Goal: Information Seeking & Learning: Learn about a topic

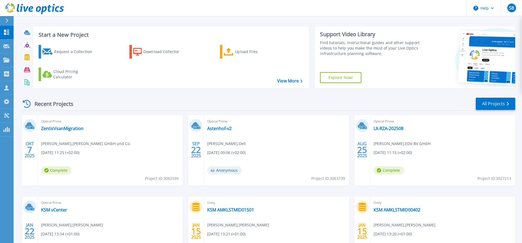
scroll to position [31, 0]
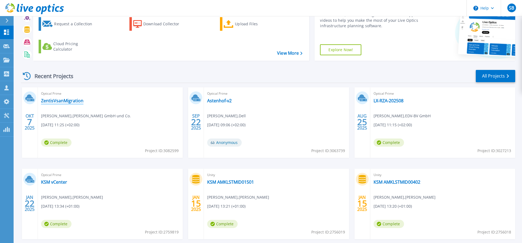
click at [56, 101] on link "ZentisVsanMigration" at bounding box center [62, 100] width 42 height 5
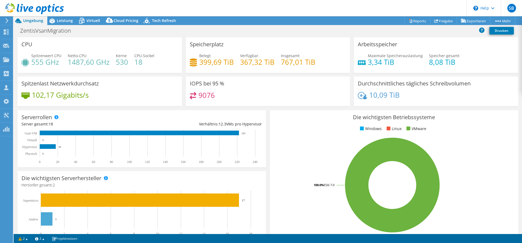
select select "USD"
click at [62, 24] on div "Leistung" at bounding box center [62, 20] width 30 height 9
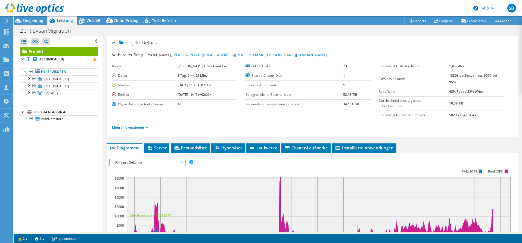
click at [148, 128] on link "Mehr Informationen" at bounding box center [130, 127] width 36 height 5
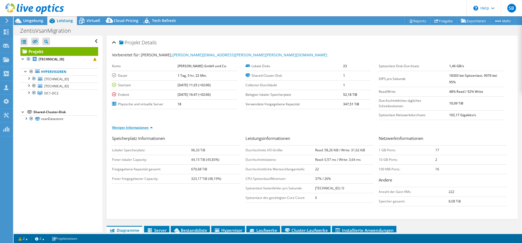
click at [152, 128] on link "Weniger Informationen" at bounding box center [132, 127] width 41 height 5
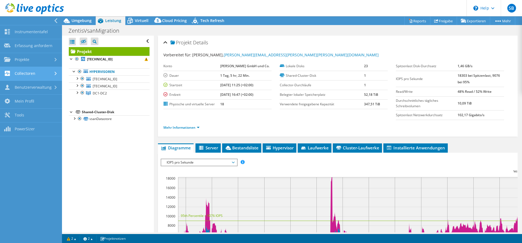
click at [40, 76] on link "Collectoren" at bounding box center [31, 74] width 62 height 14
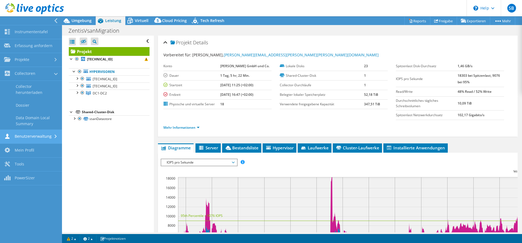
click at [36, 136] on link "Benutzerverwaltung" at bounding box center [31, 137] width 62 height 14
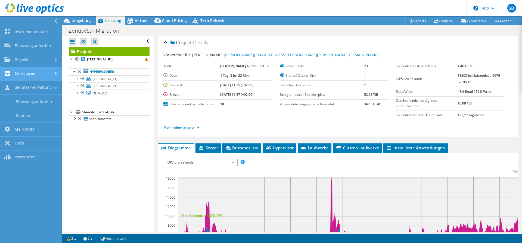
click at [36, 74] on link "Collectoren" at bounding box center [31, 74] width 62 height 14
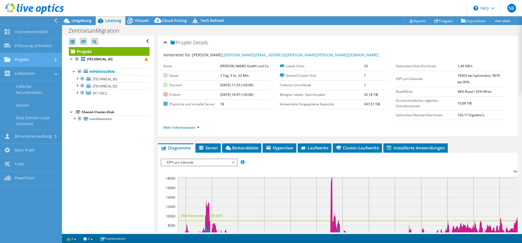
click at [48, 61] on link "Projekte" at bounding box center [31, 60] width 62 height 14
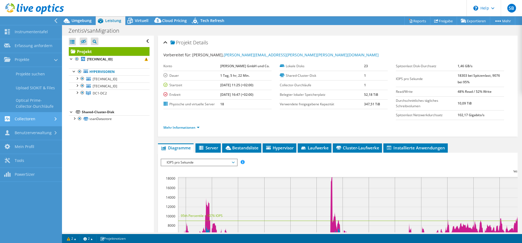
click at [47, 121] on link "Collectoren" at bounding box center [31, 119] width 62 height 14
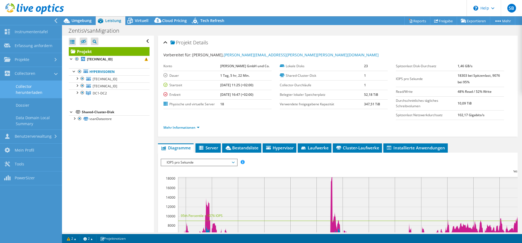
click at [27, 91] on link "Collector herunterladen" at bounding box center [31, 89] width 62 height 17
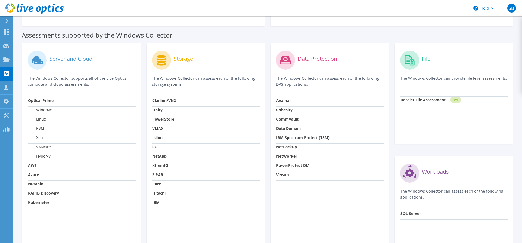
scroll to position [166, 0]
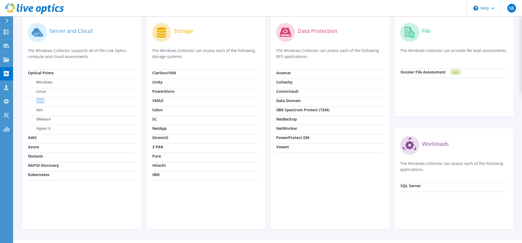
drag, startPoint x: 36, startPoint y: 100, endPoint x: 53, endPoint y: 101, distance: 16.9
click at [53, 101] on td "KVM" at bounding box center [82, 101] width 108 height 9
click at [43, 109] on label "Xen" at bounding box center [35, 109] width 15 height 5
click at [41, 111] on label "Xen" at bounding box center [35, 109] width 15 height 5
drag, startPoint x: 41, startPoint y: 111, endPoint x: 50, endPoint y: 112, distance: 9.0
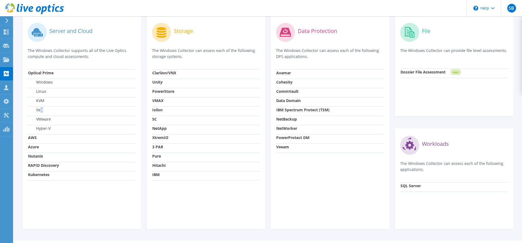
click at [50, 112] on td "Xen" at bounding box center [82, 110] width 108 height 9
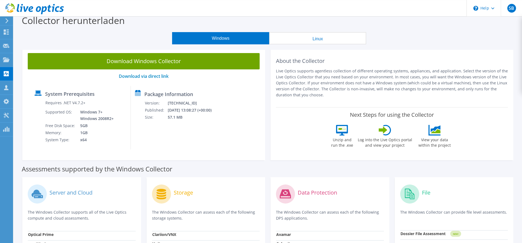
scroll to position [0, 0]
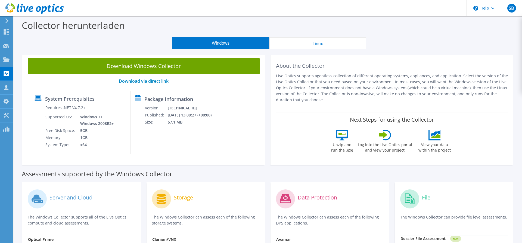
click at [5, 20] on div at bounding box center [6, 20] width 6 height 5
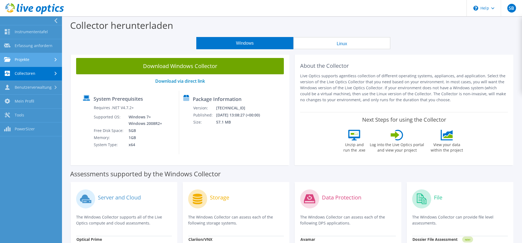
click at [35, 59] on link "Projekte" at bounding box center [31, 60] width 62 height 14
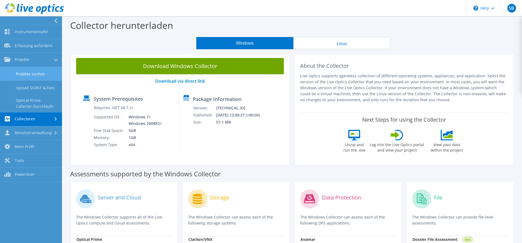
click at [46, 75] on link "Projekte suchen" at bounding box center [31, 74] width 62 height 14
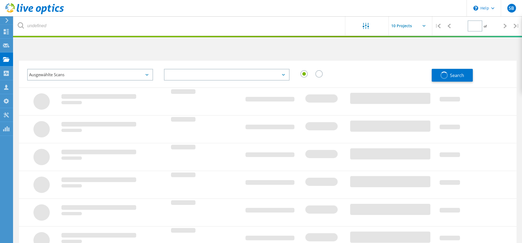
type input "1"
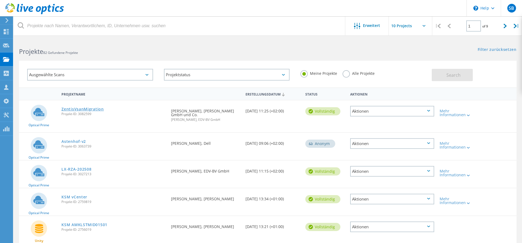
click at [86, 109] on link "ZentisVsanMigration" at bounding box center [82, 109] width 42 height 4
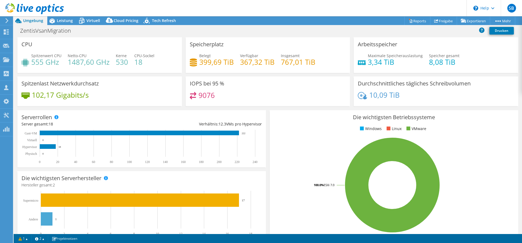
select select "USD"
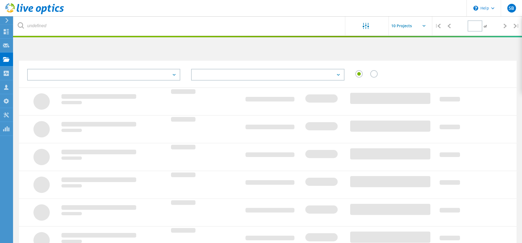
type input "1"
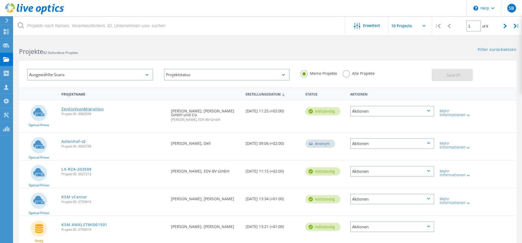
click at [90, 110] on link "ZentisVsanMigration" at bounding box center [82, 109] width 42 height 4
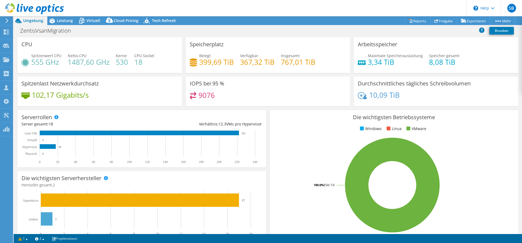
select select "USD"
click at [64, 21] on span "Leistung" at bounding box center [65, 20] width 16 height 5
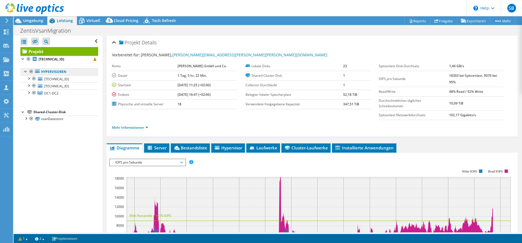
click at [60, 72] on link "Hypervisoren" at bounding box center [59, 71] width 78 height 7
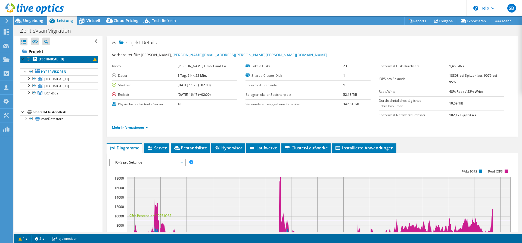
click at [69, 60] on link "[TECHNICAL_ID]" at bounding box center [59, 59] width 78 height 7
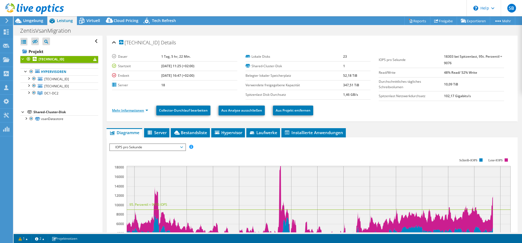
click at [145, 110] on link "Mehr Informationen" at bounding box center [130, 110] width 36 height 5
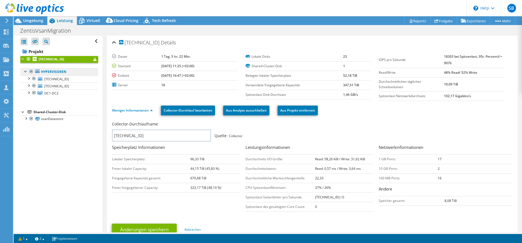
click at [63, 74] on link "Hypervisoren" at bounding box center [59, 71] width 78 height 7
click at [59, 78] on span "[TECHNICAL_ID]" at bounding box center [56, 79] width 24 height 5
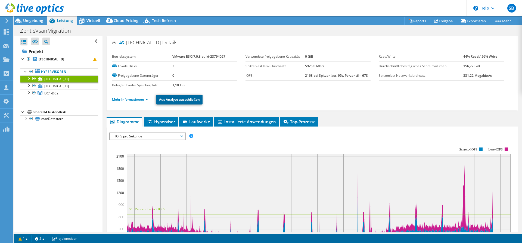
click at [181, 101] on link "Aus Analyse ausschließen" at bounding box center [179, 100] width 46 height 10
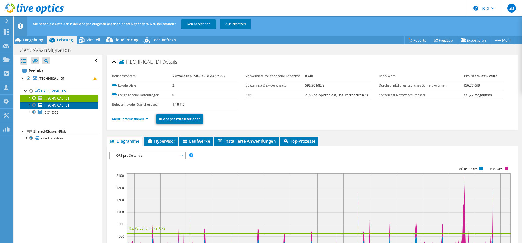
click at [75, 104] on link "[TECHNICAL_ID]" at bounding box center [59, 105] width 78 height 7
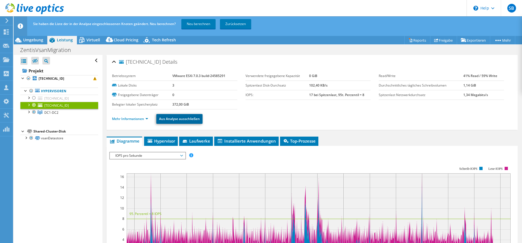
click at [178, 116] on link "Aus Analyse ausschließen" at bounding box center [179, 119] width 46 height 10
click at [74, 115] on link "DC1-DC2" at bounding box center [59, 112] width 78 height 7
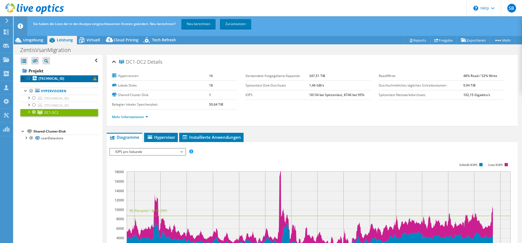
click at [95, 79] on span at bounding box center [94, 78] width 3 height 3
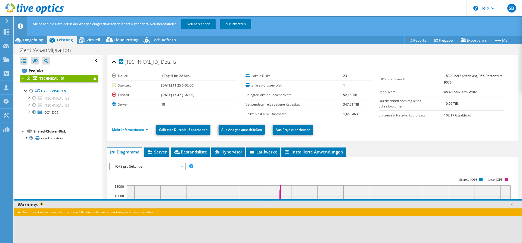
click at [17, 215] on div "Das Projekt enthält ein oder mehrere CRs, die nicht wie geplant abgeschlossen w…" at bounding box center [268, 212] width 509 height 8
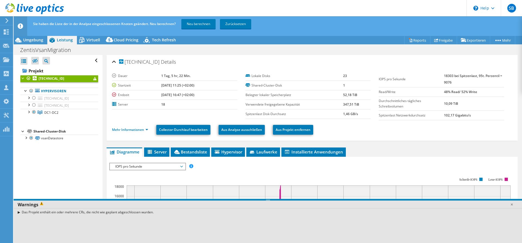
click at [18, 212] on div "Das Projekt enthält ein oder mehrere CRs, die nicht wie geplant abgeschlossen w…" at bounding box center [268, 212] width 509 height 8
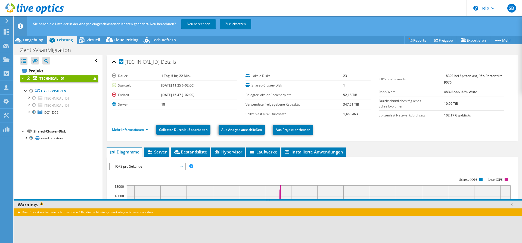
click at [18, 212] on div "Das Projekt enthält ein oder mehrere CRs, die nicht wie geplant abgeschlossen w…" at bounding box center [268, 212] width 509 height 8
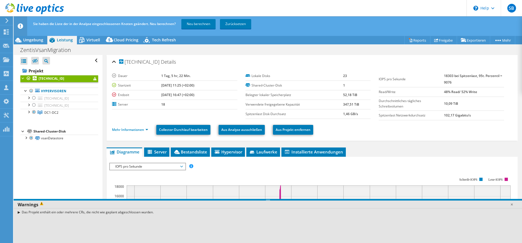
click at [18, 212] on div "Das Projekt enthält ein oder mehrere CRs, die nicht wie geplant abgeschlossen w…" at bounding box center [268, 212] width 509 height 8
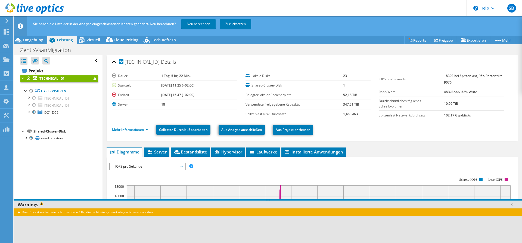
click at [18, 212] on div "Das Projekt enthält ein oder mehrere CRs, die nicht wie geplant abgeschlossen w…" at bounding box center [268, 212] width 509 height 8
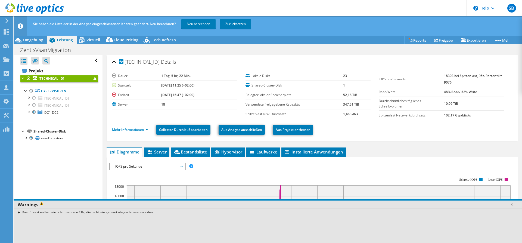
click at [18, 212] on div "Das Projekt enthält ein oder mehrere CRs, die nicht wie geplant abgeschlossen w…" at bounding box center [268, 212] width 509 height 8
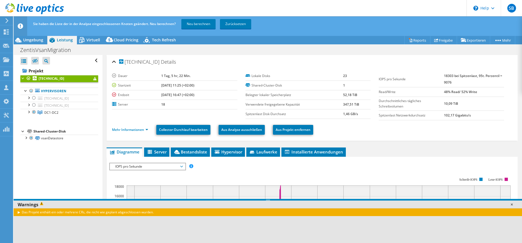
click at [512, 205] on link at bounding box center [511, 204] width 5 height 5
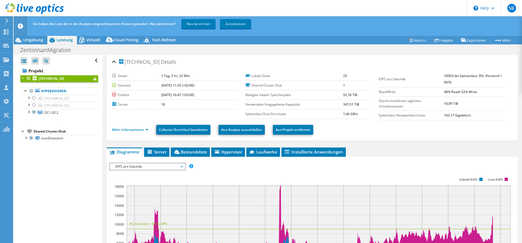
click at [115, 61] on div "192.168.101.225 Details" at bounding box center [312, 62] width 400 height 12
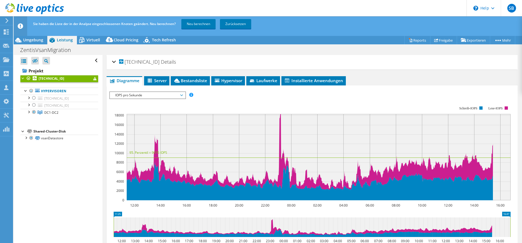
click at [115, 61] on div "192.168.101.225 Details" at bounding box center [312, 62] width 400 height 12
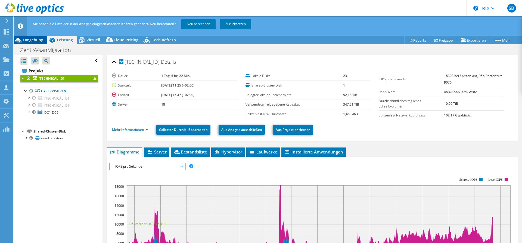
click at [33, 40] on span "Umgebung" at bounding box center [33, 39] width 20 height 5
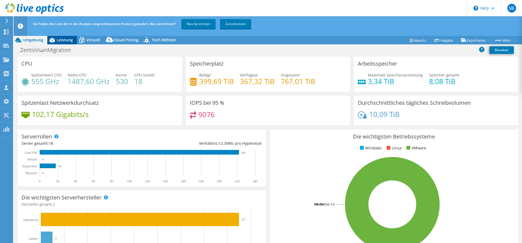
click at [61, 41] on span "Leistung" at bounding box center [65, 39] width 16 height 5
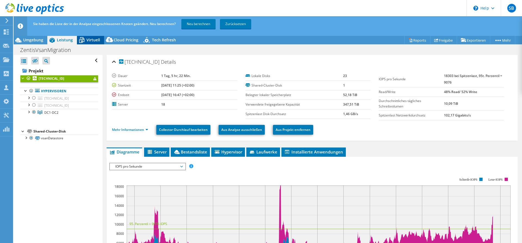
click at [89, 42] on span "Virtuell" at bounding box center [93, 39] width 14 height 5
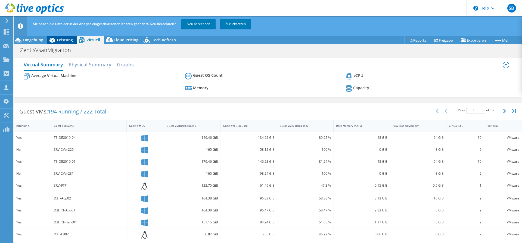
click at [55, 40] on icon at bounding box center [52, 40] width 10 height 10
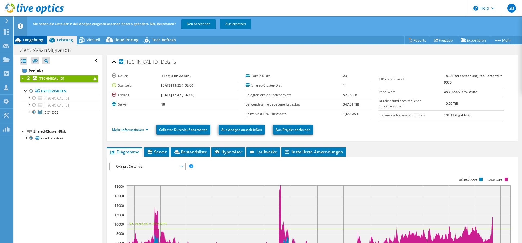
click at [40, 39] on span "Umgebung" at bounding box center [33, 39] width 20 height 5
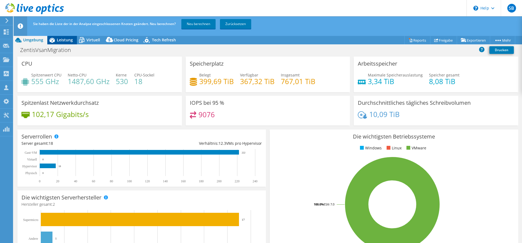
click at [56, 39] on icon at bounding box center [52, 40] width 10 height 10
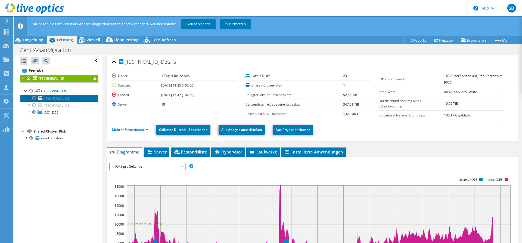
click at [75, 99] on link "[TECHNICAL_ID]" at bounding box center [59, 98] width 78 height 7
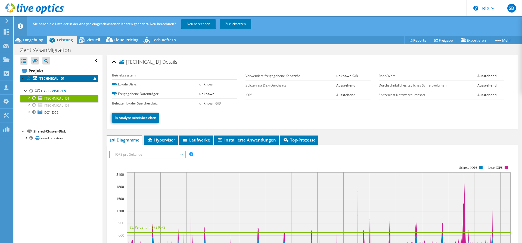
click at [71, 77] on link "[TECHNICAL_ID]" at bounding box center [59, 78] width 78 height 7
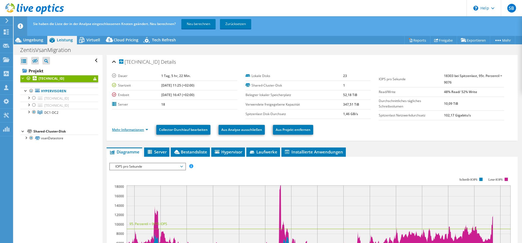
click at [135, 129] on link "Mehr Informationen" at bounding box center [130, 129] width 36 height 5
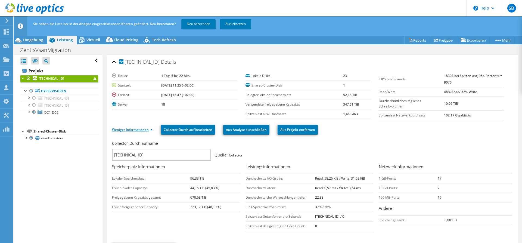
click at [135, 129] on link "Weniger Informationen" at bounding box center [132, 129] width 41 height 5
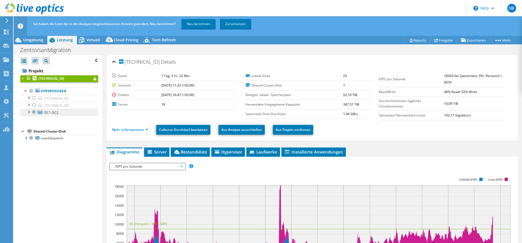
click at [66, 112] on link "DC1-DC2" at bounding box center [59, 112] width 78 height 7
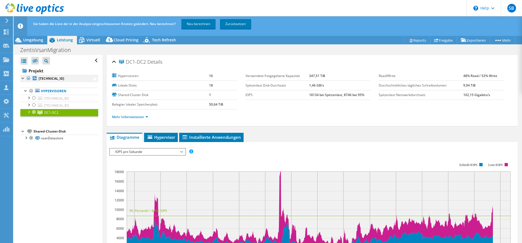
click at [24, 80] on div at bounding box center [22, 77] width 5 height 5
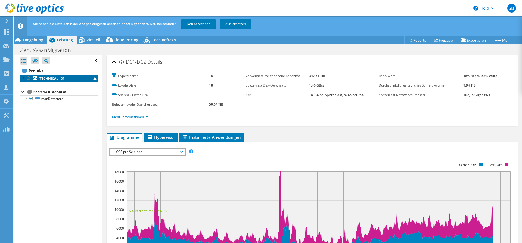
click at [48, 77] on b "[TECHNICAL_ID]" at bounding box center [52, 78] width 26 height 5
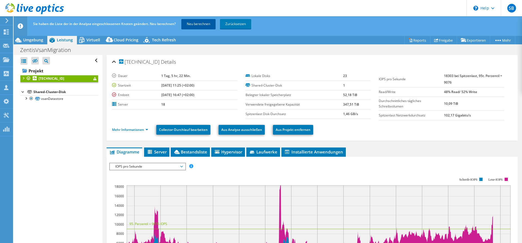
click at [198, 25] on link "Neu berechnen" at bounding box center [198, 24] width 34 height 10
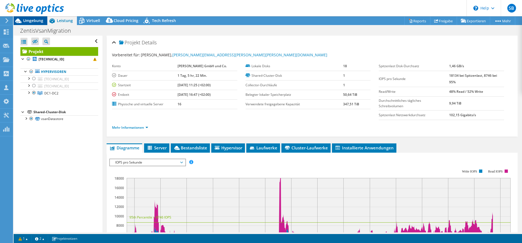
click at [37, 20] on span "Umgebung" at bounding box center [33, 20] width 20 height 5
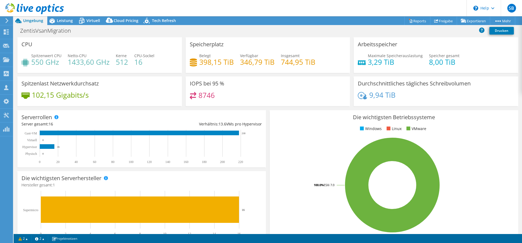
select select "USD"
click at [66, 23] on span "Leistung" at bounding box center [65, 20] width 16 height 5
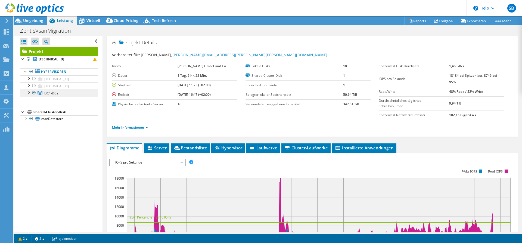
click at [64, 92] on link "DC1-DC2" at bounding box center [59, 92] width 78 height 7
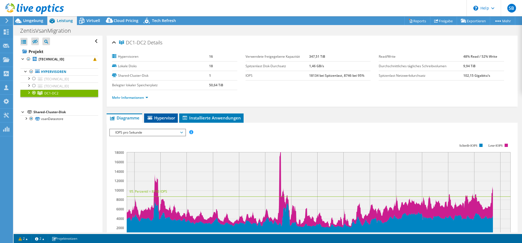
click at [153, 115] on li "Hypervisor" at bounding box center [161, 117] width 34 height 9
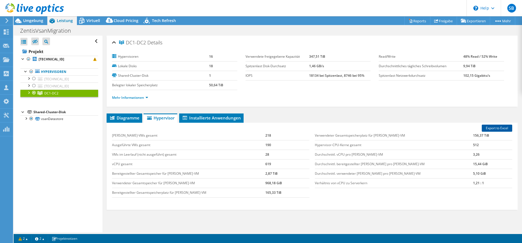
click at [504, 130] on link "Export to Excel" at bounding box center [497, 128] width 30 height 7
click at [132, 117] on span "Diagramme" at bounding box center [124, 117] width 30 height 5
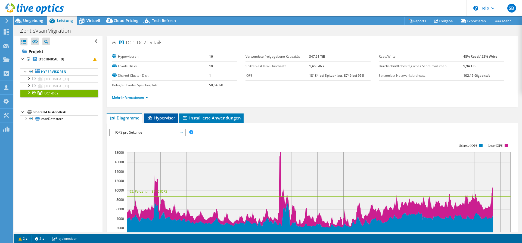
click at [172, 115] on span "Hypervisor" at bounding box center [161, 117] width 28 height 5
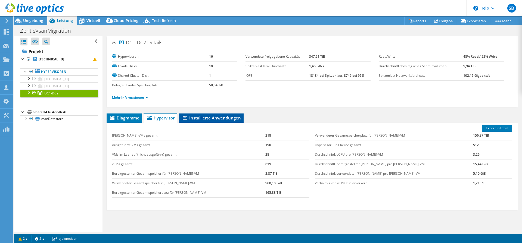
click at [190, 116] on span "Installierte Anwendungen" at bounding box center [211, 117] width 59 height 5
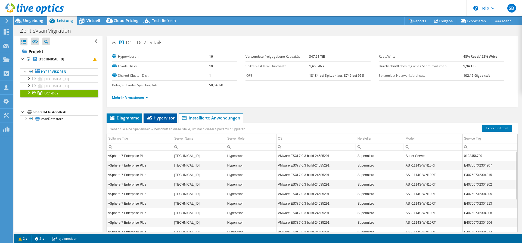
click at [160, 116] on span "Hypervisor" at bounding box center [160, 117] width 28 height 5
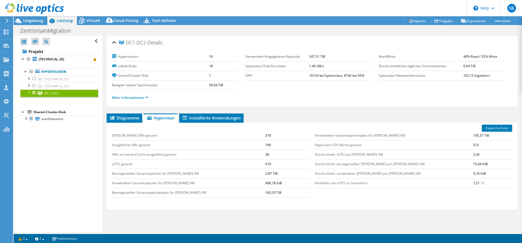
click at [29, 94] on div at bounding box center [28, 91] width 5 height 5
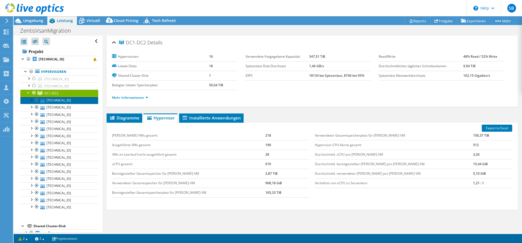
click at [56, 99] on link "[TECHNICAL_ID]" at bounding box center [59, 100] width 78 height 7
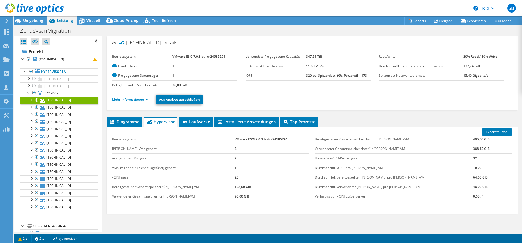
click at [137, 98] on link "Mehr Informationen" at bounding box center [130, 99] width 36 height 5
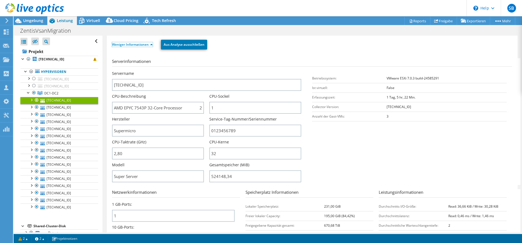
scroll to position [83, 0]
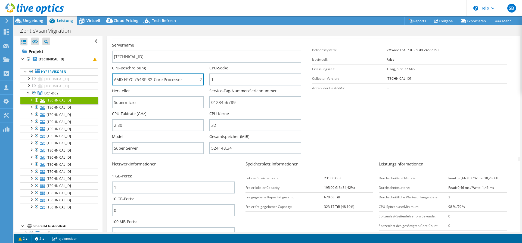
drag, startPoint x: 147, startPoint y: 80, endPoint x: 138, endPoint y: 93, distance: 15.6
click at [125, 82] on input "AMD EPYC 7543P 32-Core Processor 280 GHz" at bounding box center [158, 79] width 92 height 12
drag, startPoint x: 199, startPoint y: 78, endPoint x: 209, endPoint y: 80, distance: 9.9
click at [204, 80] on input "AMD EPYC 7543P 32-Core Processor 280 GHz" at bounding box center [158, 79] width 92 height 12
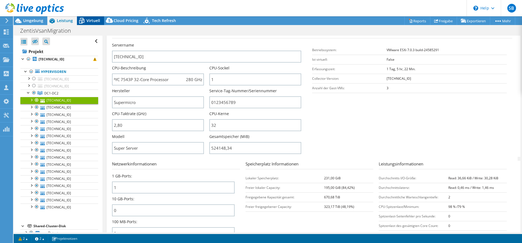
click at [100, 20] on div "Virtuell" at bounding box center [90, 20] width 27 height 9
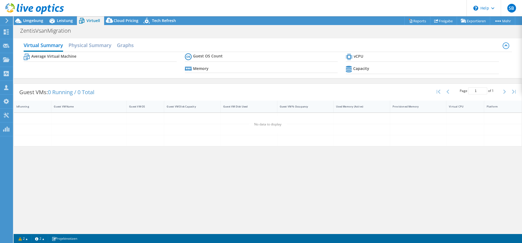
scroll to position [83, 0]
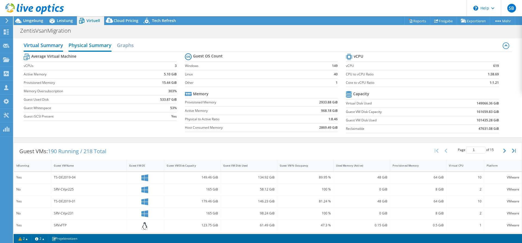
click at [99, 50] on h2 "Physical Summary" at bounding box center [90, 46] width 43 height 12
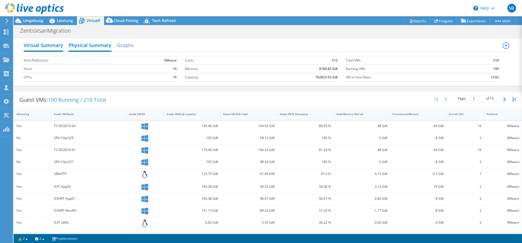
click at [51, 46] on h2 "Virtual Summary" at bounding box center [43, 46] width 39 height 12
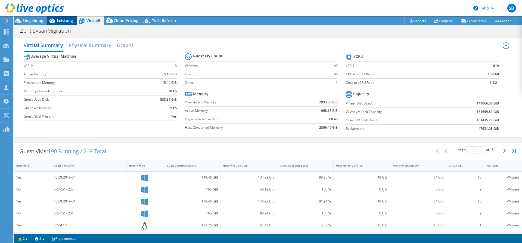
click at [61, 23] on span "Leistung" at bounding box center [65, 20] width 16 height 5
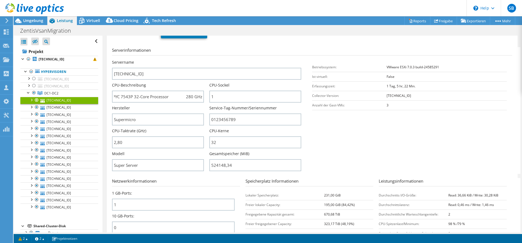
scroll to position [28, 0]
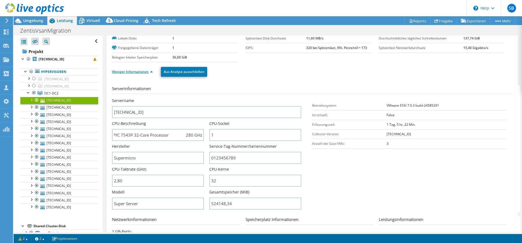
click at [144, 72] on link "Weniger Informationen" at bounding box center [132, 71] width 41 height 5
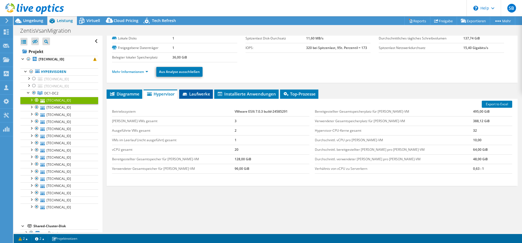
click at [200, 95] on span "Laufwerke" at bounding box center [196, 93] width 28 height 5
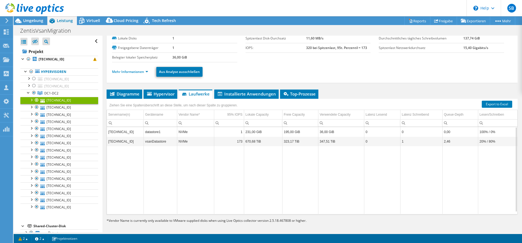
click at [263, 141] on td "670,68 TiB" at bounding box center [263, 142] width 38 height 10
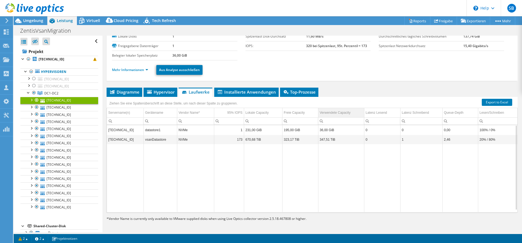
scroll to position [30, 0]
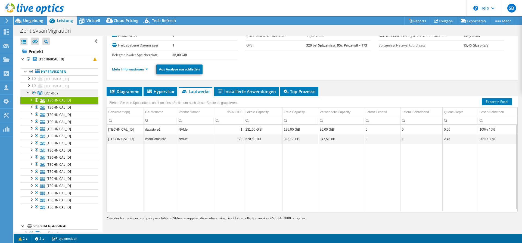
click at [53, 92] on span "DC1-DC2" at bounding box center [51, 93] width 14 height 5
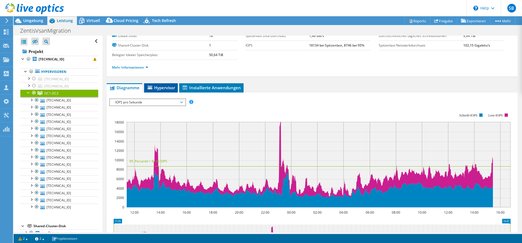
click at [168, 89] on span "Hypervisor" at bounding box center [161, 87] width 28 height 5
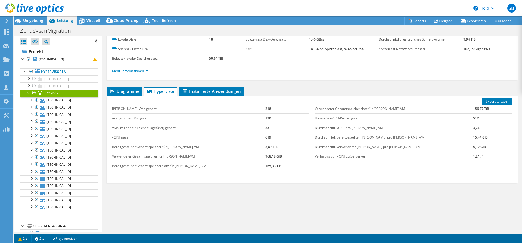
scroll to position [26, 0]
click at [209, 94] on span "Installierte Anwendungen" at bounding box center [211, 91] width 59 height 5
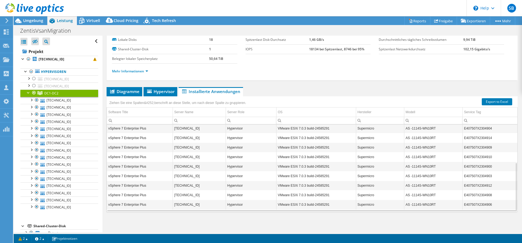
scroll to position [0, 0]
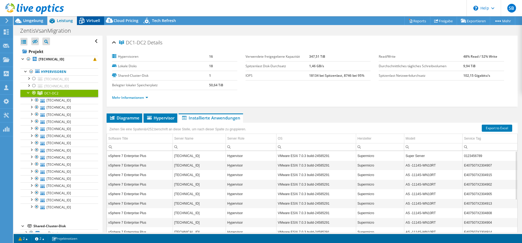
click at [91, 20] on span "Virtuell" at bounding box center [93, 20] width 14 height 5
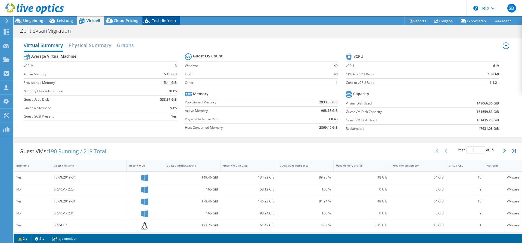
click at [157, 20] on span "Tech Refresh" at bounding box center [164, 20] width 24 height 5
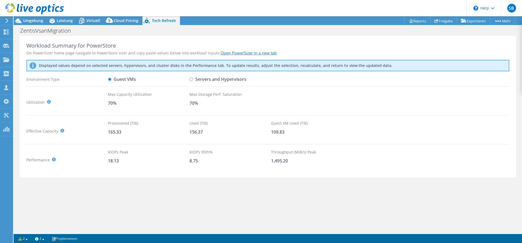
click at [193, 80] on input "Servers and Hypervisors" at bounding box center [192, 80] width 4 height 4
radio input "true"
click at [110, 80] on input "Guest VMs" at bounding box center [110, 80] width 4 height 4
radio input "true"
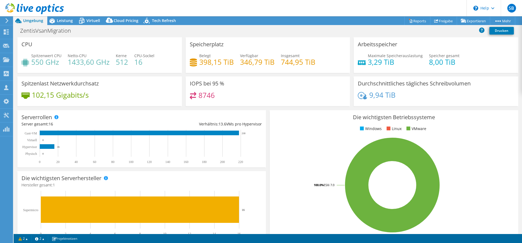
select select "USD"
click at [61, 24] on div "Leistung" at bounding box center [62, 20] width 30 height 9
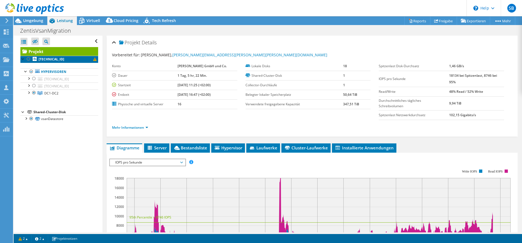
click at [66, 60] on link "[TECHNICAL_ID]" at bounding box center [59, 59] width 78 height 7
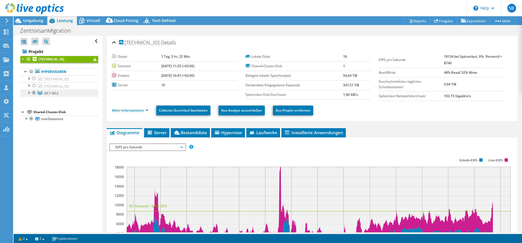
click at [64, 93] on link "DC1-DC2" at bounding box center [59, 92] width 78 height 7
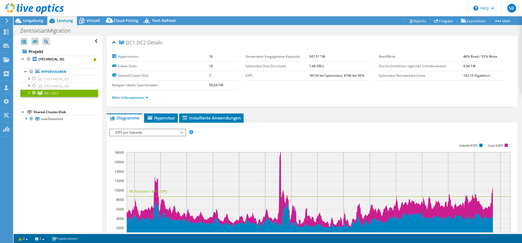
click at [29, 92] on div at bounding box center [28, 91] width 5 height 5
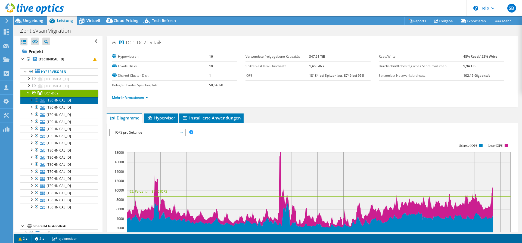
click at [51, 100] on link "[TECHNICAL_ID]" at bounding box center [59, 100] width 78 height 7
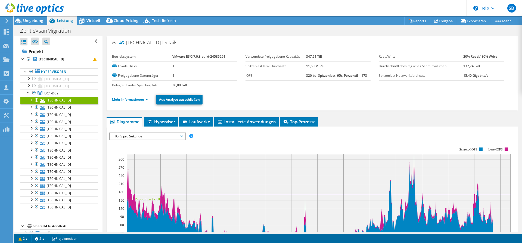
click at [171, 134] on span "IOPS pro Sekunde" at bounding box center [148, 136] width 70 height 7
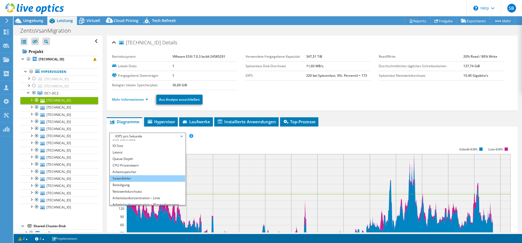
scroll to position [20, 0]
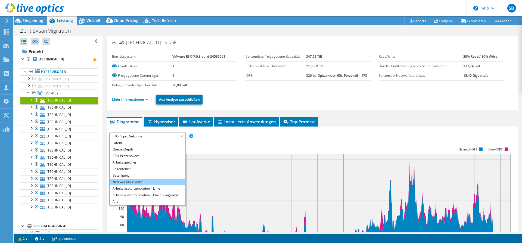
click at [139, 181] on li "Netzwerkdurchsatz" at bounding box center [147, 182] width 75 height 7
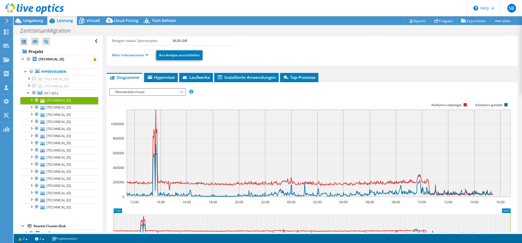
scroll to position [55, 0]
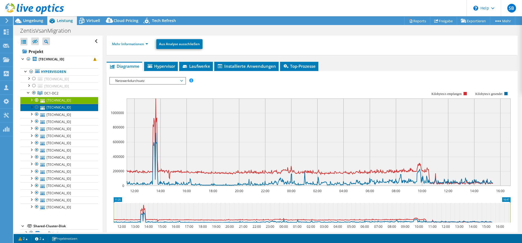
click at [77, 109] on link "[TECHNICAL_ID]" at bounding box center [59, 107] width 78 height 7
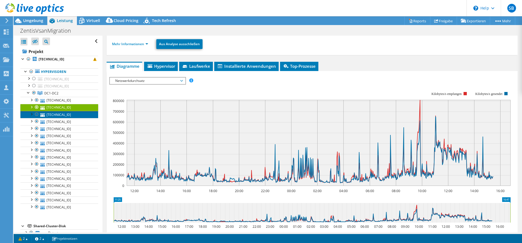
click at [69, 115] on link "[TECHNICAL_ID]" at bounding box center [59, 114] width 78 height 7
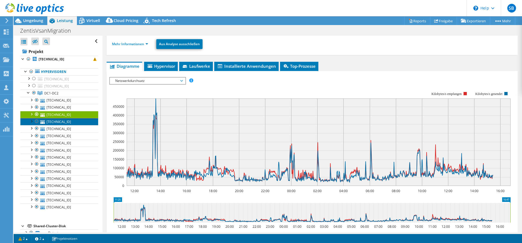
click at [68, 123] on link "[TECHNICAL_ID]" at bounding box center [59, 121] width 78 height 7
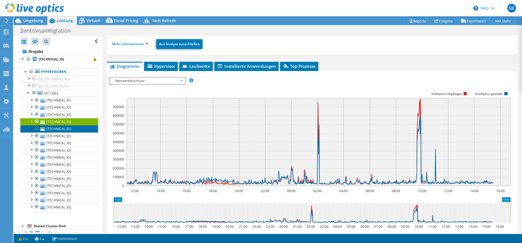
click at [67, 129] on link "[TECHNICAL_ID]" at bounding box center [59, 128] width 78 height 7
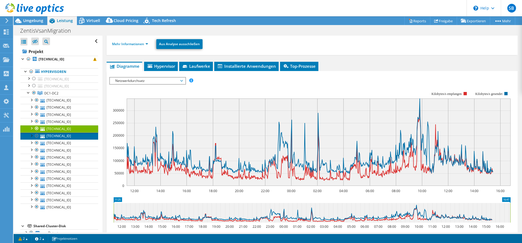
click at [67, 135] on link "[TECHNICAL_ID]" at bounding box center [59, 135] width 78 height 7
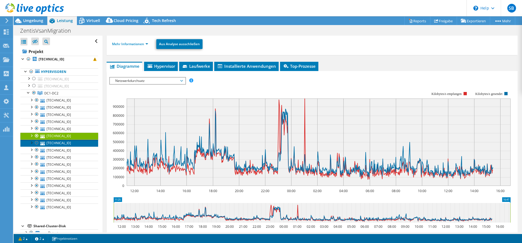
click at [65, 143] on link "[TECHNICAL_ID]" at bounding box center [59, 143] width 78 height 7
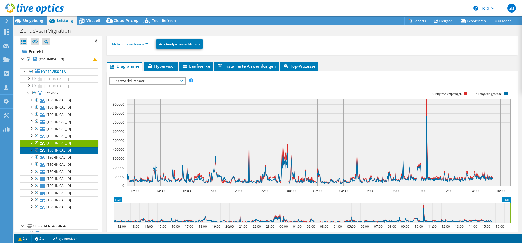
click at [65, 149] on link "[TECHNICAL_ID]" at bounding box center [59, 150] width 78 height 7
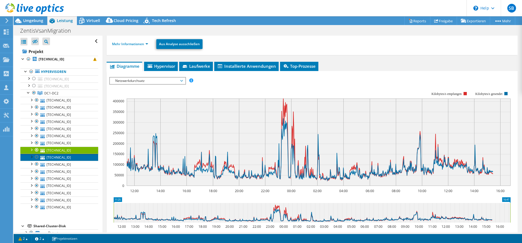
click at [63, 156] on link "[TECHNICAL_ID]" at bounding box center [59, 157] width 78 height 7
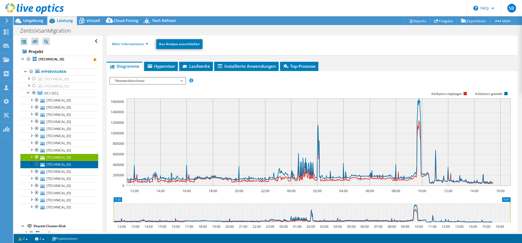
click at [72, 165] on link "[TECHNICAL_ID]" at bounding box center [59, 164] width 78 height 7
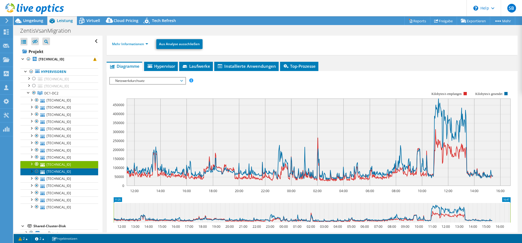
click at [70, 172] on link "[TECHNICAL_ID]" at bounding box center [59, 171] width 78 height 7
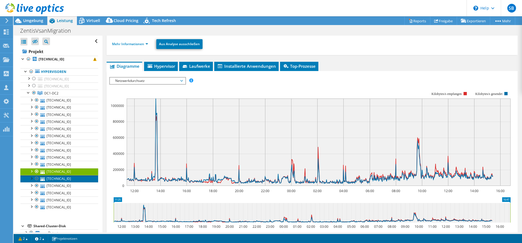
click at [75, 178] on link "[TECHNICAL_ID]" at bounding box center [59, 178] width 78 height 7
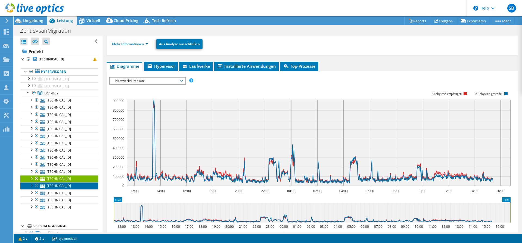
click at [76, 187] on link "[TECHNICAL_ID]" at bounding box center [59, 185] width 78 height 7
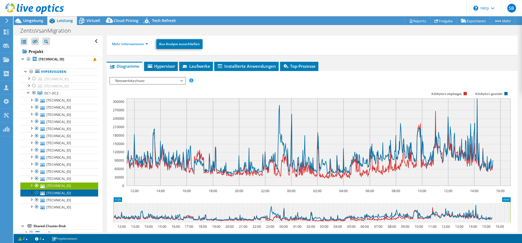
click at [75, 194] on link "[TECHNICAL_ID]" at bounding box center [59, 192] width 78 height 7
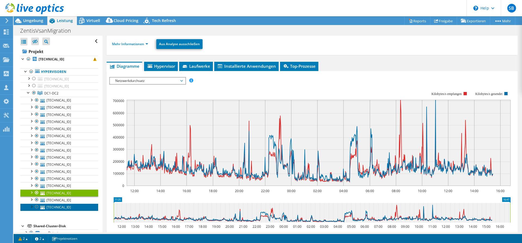
click at [75, 204] on link "[TECHNICAL_ID]" at bounding box center [59, 206] width 78 height 7
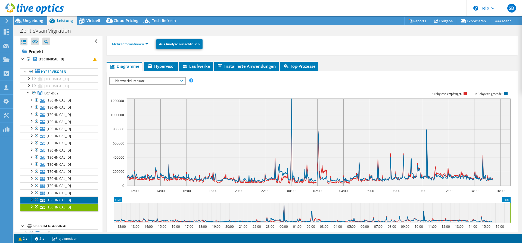
click at [76, 200] on link "[TECHNICAL_ID]" at bounding box center [59, 199] width 78 height 7
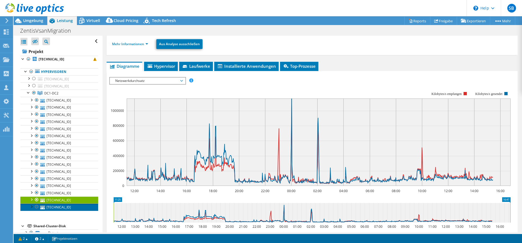
click at [75, 205] on link "[TECHNICAL_ID]" at bounding box center [59, 206] width 78 height 7
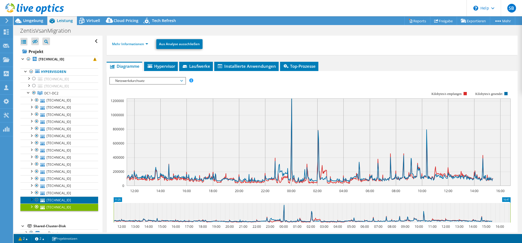
click at [76, 200] on link "[TECHNICAL_ID]" at bounding box center [59, 199] width 78 height 7
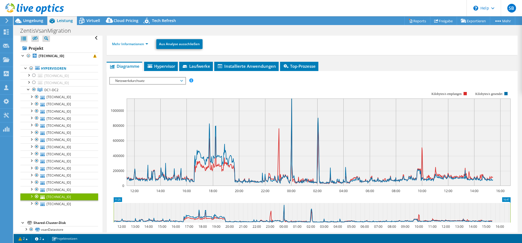
scroll to position [0, 0]
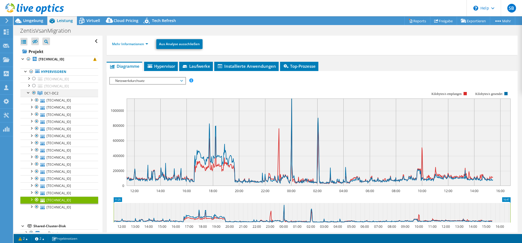
click at [28, 93] on div at bounding box center [28, 91] width 5 height 5
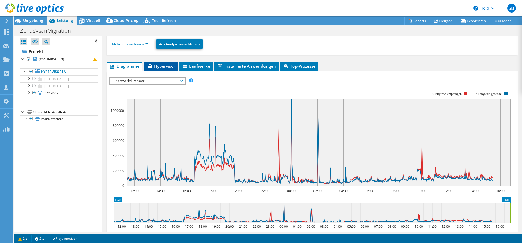
click at [163, 67] on span "Hypervisor" at bounding box center [161, 65] width 28 height 5
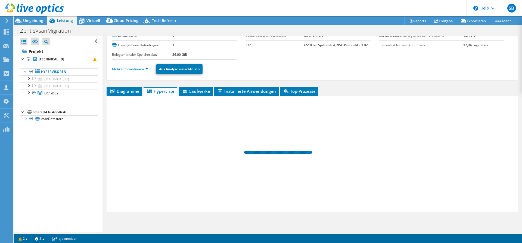
scroll to position [30, 0]
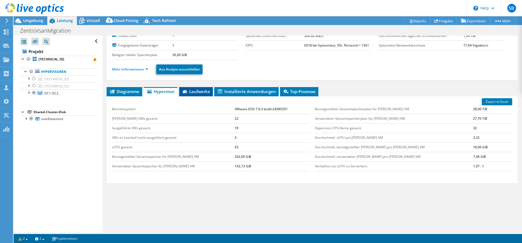
click at [202, 91] on span "Laufwerke" at bounding box center [196, 91] width 28 height 5
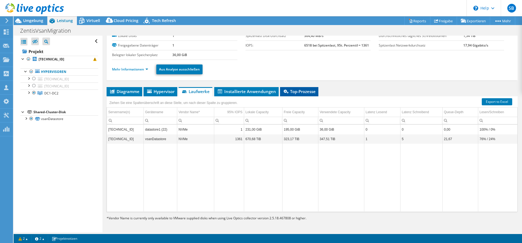
click at [300, 91] on span "Top-Prozesse" at bounding box center [299, 91] width 33 height 5
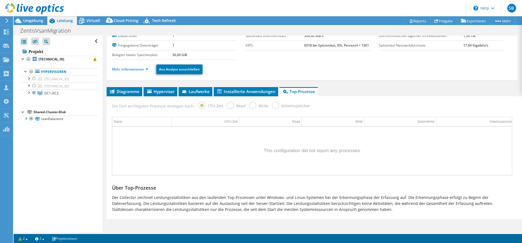
click at [230, 106] on label "Read" at bounding box center [236, 105] width 19 height 7
click at [231, 94] on span "Installierte Anwendungen" at bounding box center [245, 91] width 59 height 5
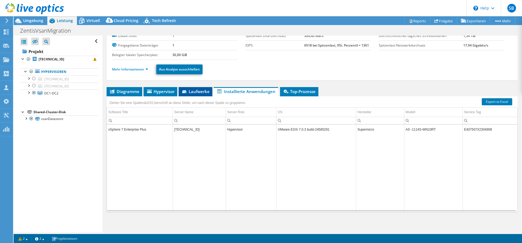
click at [197, 92] on span "Laufwerke" at bounding box center [195, 91] width 28 height 5
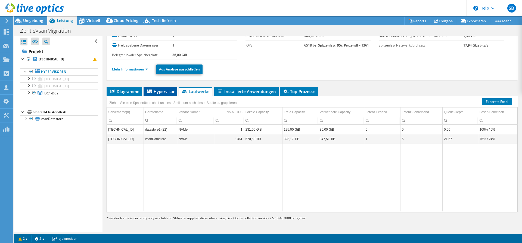
click at [166, 91] on span "Hypervisor" at bounding box center [160, 91] width 28 height 5
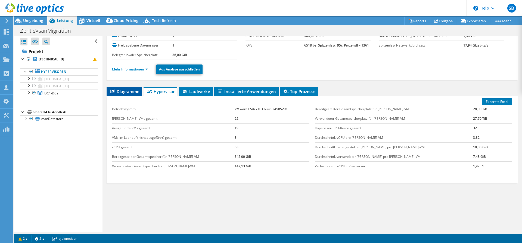
click at [133, 91] on span "Diagramme" at bounding box center [124, 91] width 30 height 5
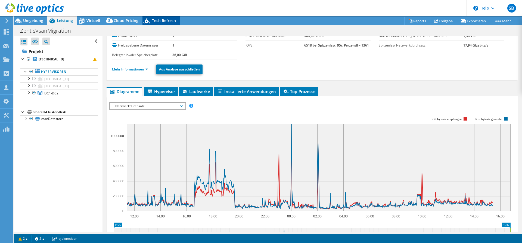
click at [171, 21] on span "Tech Refresh" at bounding box center [164, 20] width 24 height 5
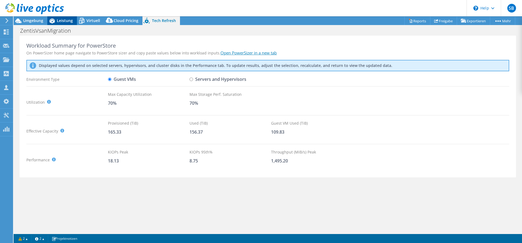
click at [57, 23] on span "Leistung" at bounding box center [65, 20] width 16 height 5
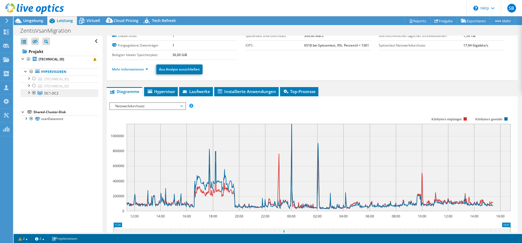
click at [66, 92] on link "DC1-DC2" at bounding box center [59, 92] width 78 height 7
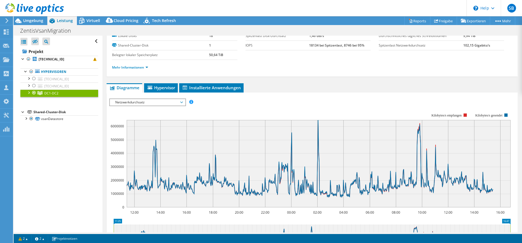
scroll to position [0, 0]
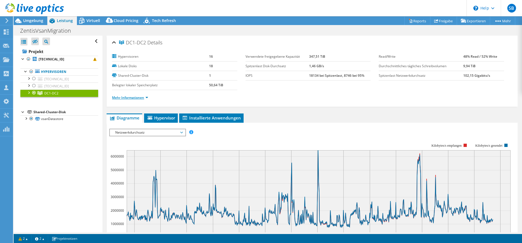
click at [140, 98] on link "Mehr Informationen" at bounding box center [130, 97] width 36 height 5
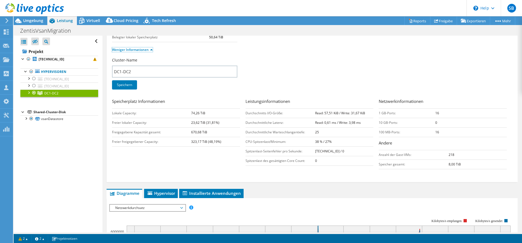
scroll to position [55, 0]
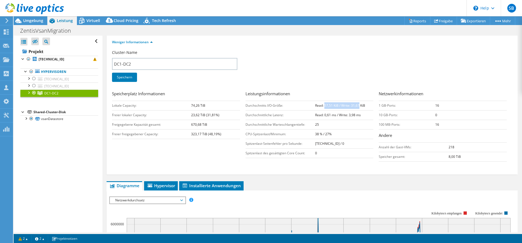
drag, startPoint x: 325, startPoint y: 105, endPoint x: 359, endPoint y: 106, distance: 34.3
click at [359, 106] on b "Read: 57,51 KiB / Write: 31,67 KiB" at bounding box center [340, 105] width 50 height 5
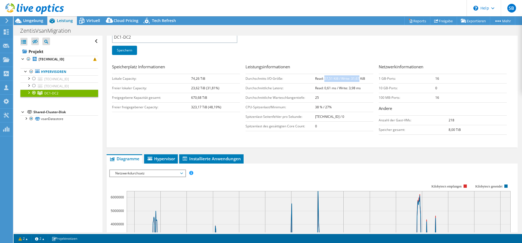
scroll to position [83, 0]
